Goal: Task Accomplishment & Management: Use online tool/utility

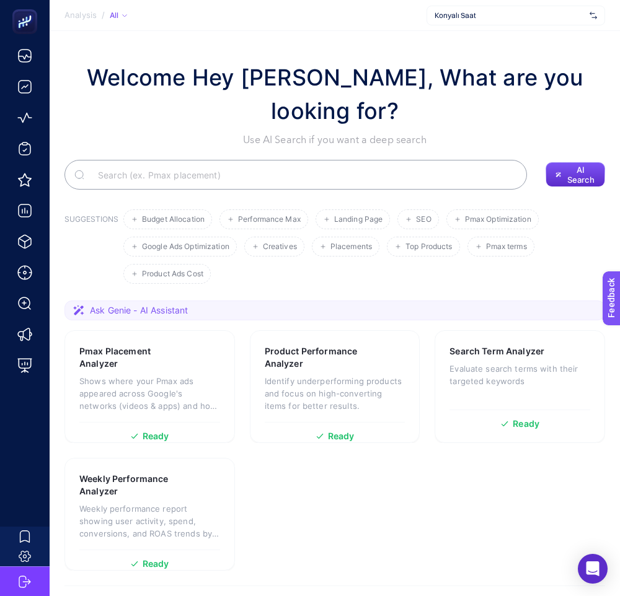
click at [546, 9] on div "Konyalı Saat" at bounding box center [515, 16] width 178 height 20
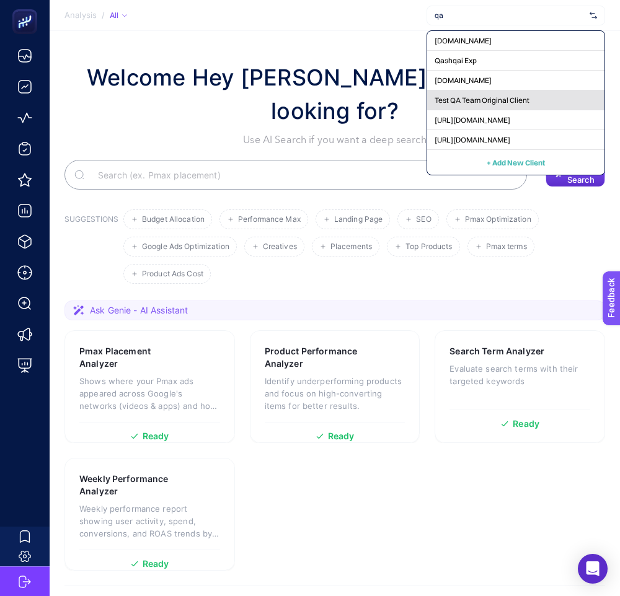
type input "qa"
click at [489, 92] on div "Test QA Team Original Client" at bounding box center [515, 100] width 177 height 20
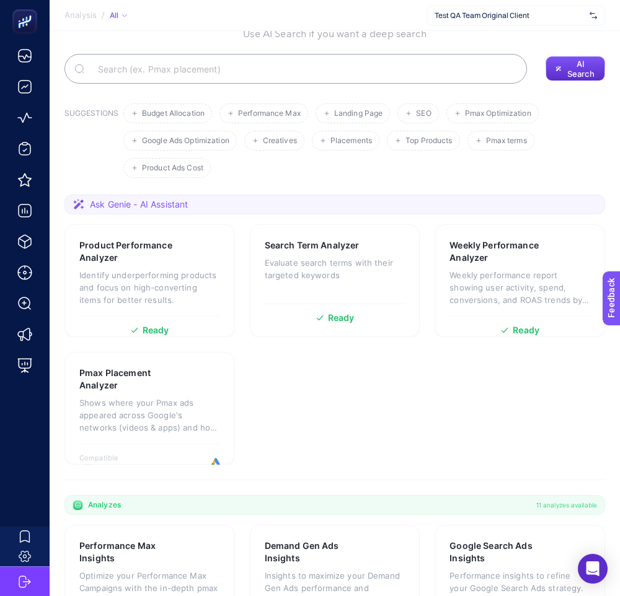
scroll to position [123, 0]
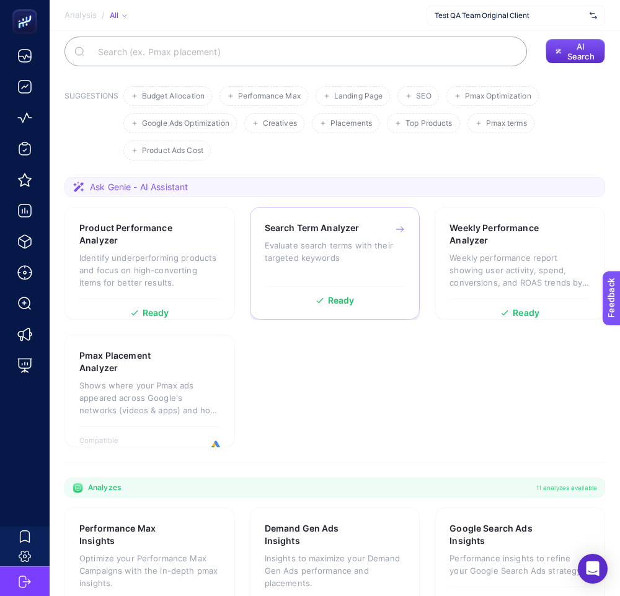
click at [358, 239] on p "Evaluate search terms with their targeted keywords" at bounding box center [335, 251] width 141 height 25
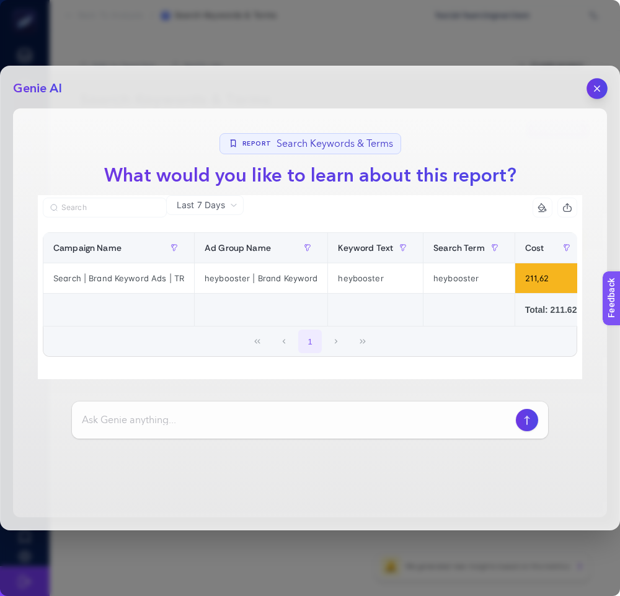
click at [597, 88] on icon "button" at bounding box center [596, 88] width 5 height 5
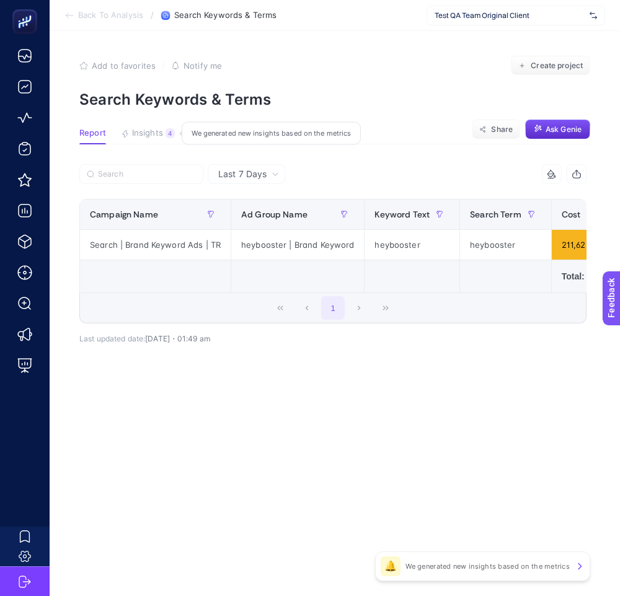
click at [170, 129] on div "4" at bounding box center [169, 133] width 9 height 10
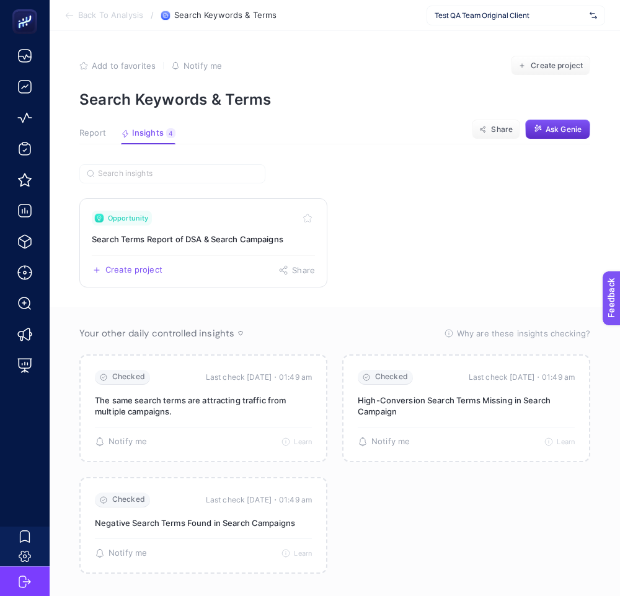
click at [215, 222] on div "Opportunity" at bounding box center [203, 218] width 223 height 15
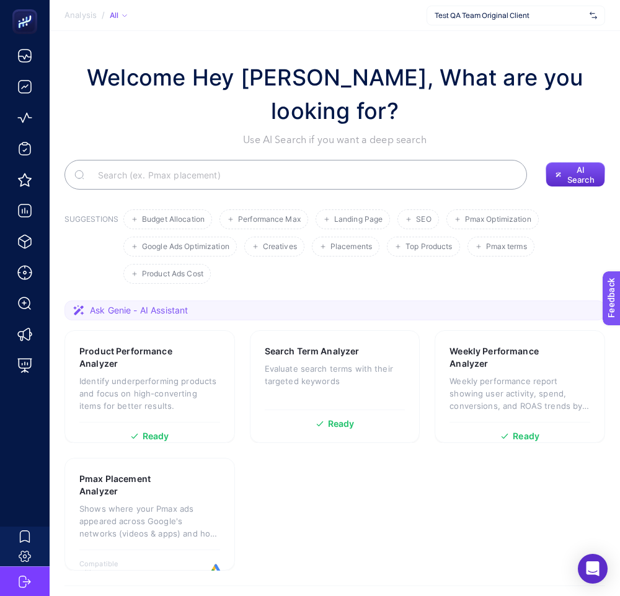
scroll to position [123, 0]
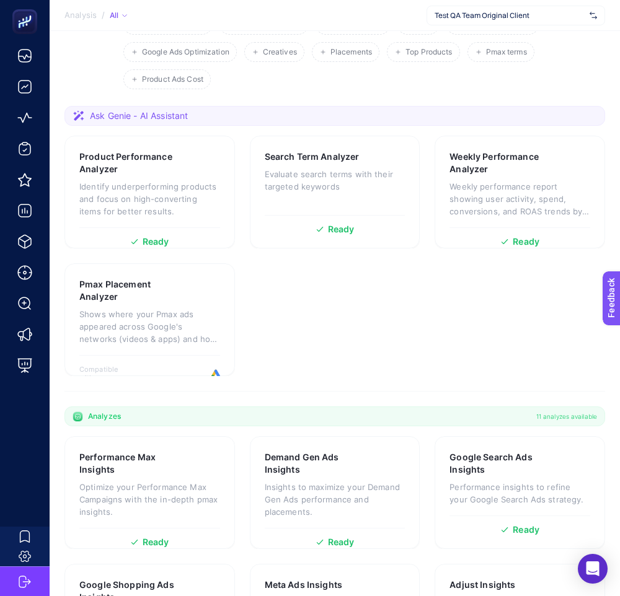
scroll to position [512, 0]
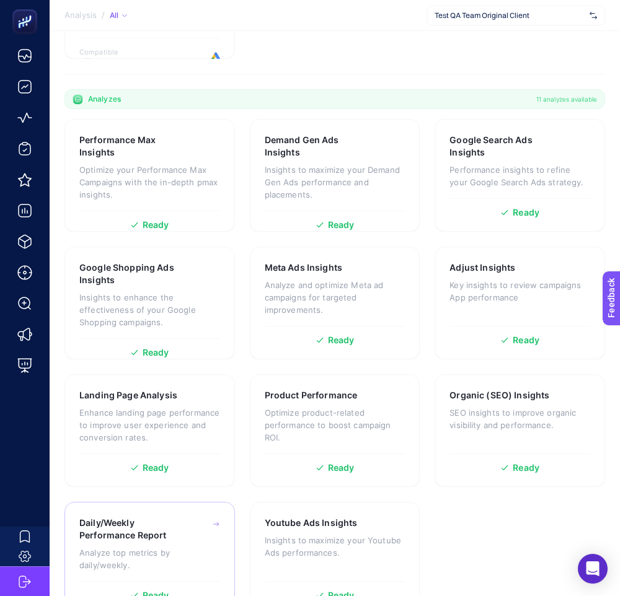
click at [164, 517] on h3 "Daily/Weekly Performance Report" at bounding box center [130, 529] width 103 height 25
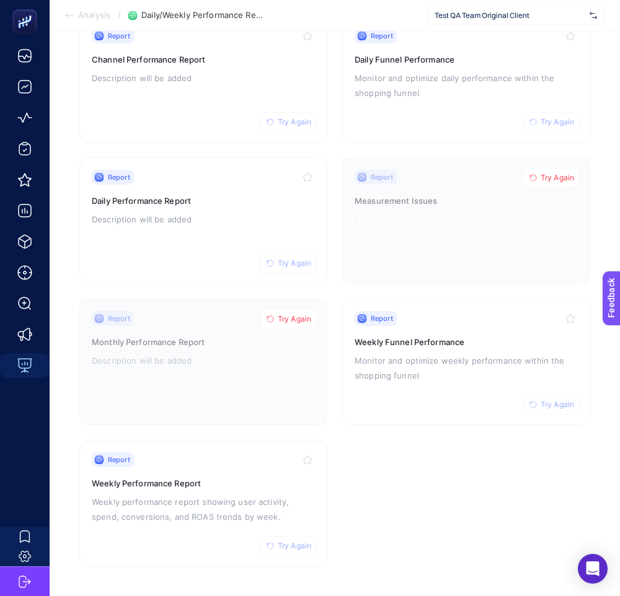
scroll to position [153, 0]
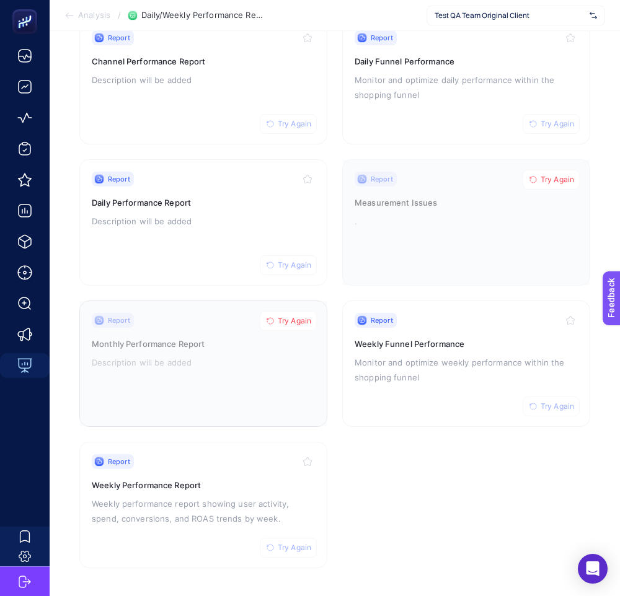
click at [300, 317] on span "Try Again" at bounding box center [294, 321] width 33 height 10
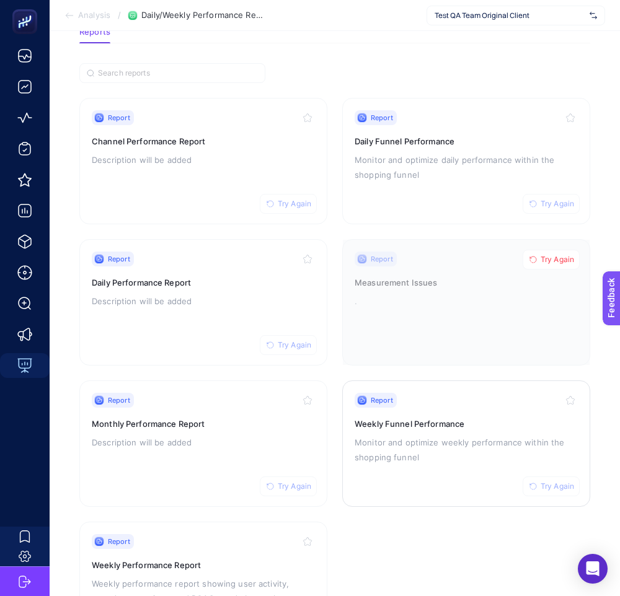
scroll to position [76, 0]
